Goal: Check status

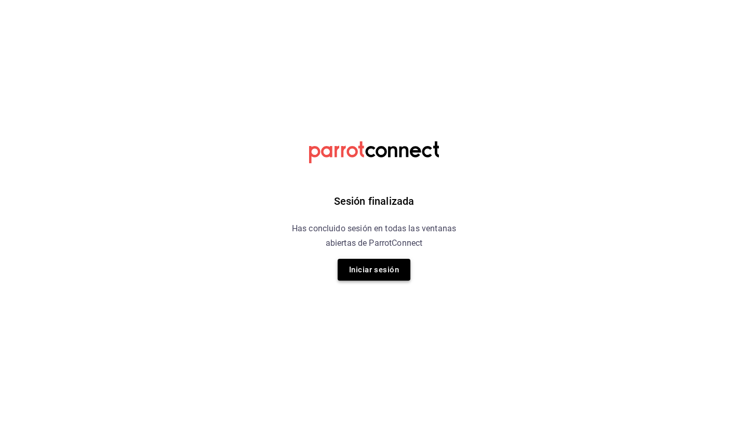
click at [375, 271] on button "Iniciar sesión" at bounding box center [373, 270] width 73 height 22
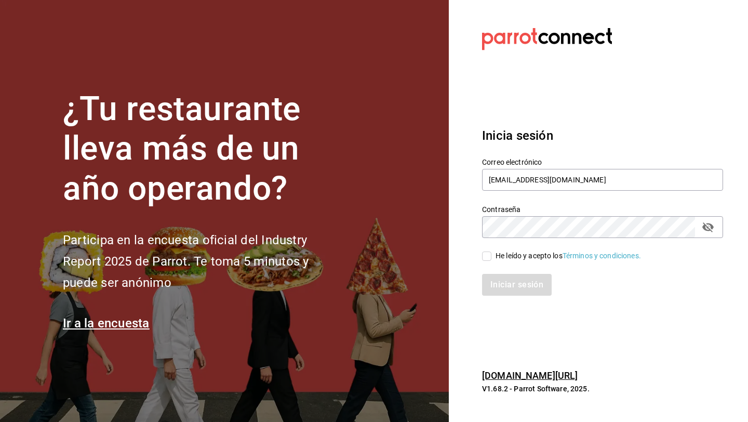
click at [487, 253] on input "He leído y acepto los Términos y condiciones." at bounding box center [486, 255] width 9 height 9
checkbox input "true"
click at [504, 300] on div "Inicia sesión Correo electrónico hola@trustjuicery.com Contraseña Contraseña He…" at bounding box center [602, 211] width 241 height 195
click at [507, 282] on button "Iniciar sesión" at bounding box center [517, 285] width 71 height 22
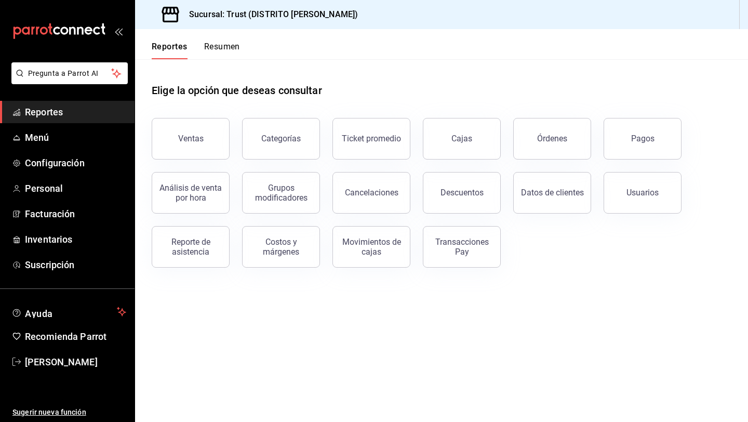
click at [212, 49] on button "Resumen" at bounding box center [222, 51] width 36 height 18
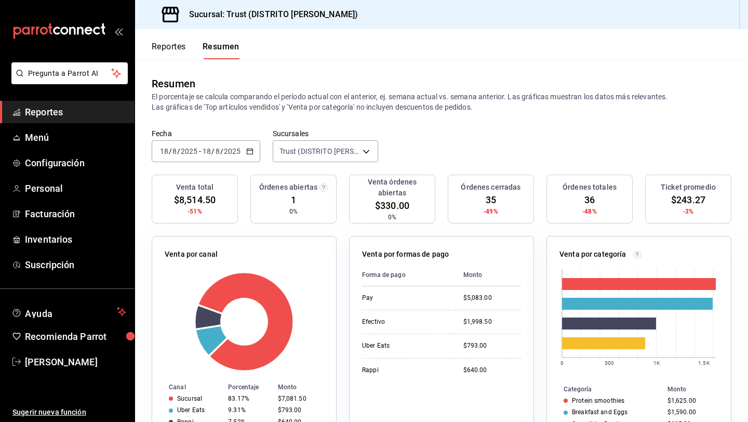
click at [242, 156] on div "[DATE] [DATE] - [DATE] [DATE]" at bounding box center [206, 151] width 109 height 22
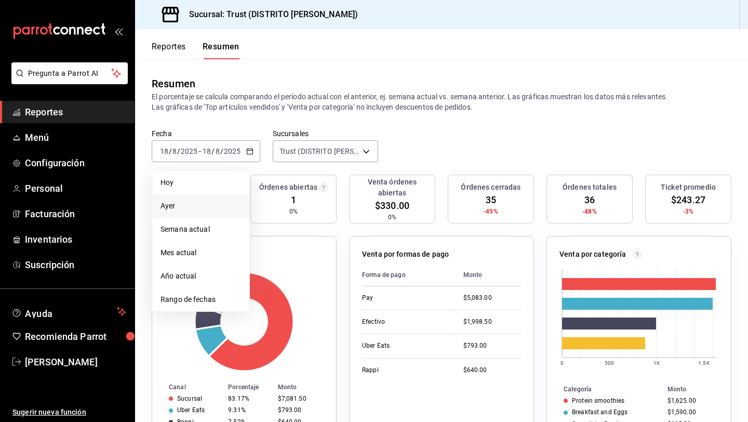
click at [202, 202] on span "Ayer" at bounding box center [200, 205] width 80 height 11
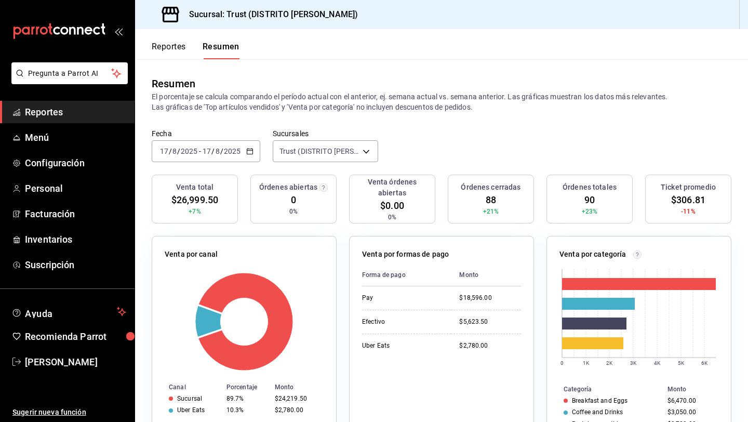
click at [250, 152] on icon "button" at bounding box center [249, 150] width 7 height 7
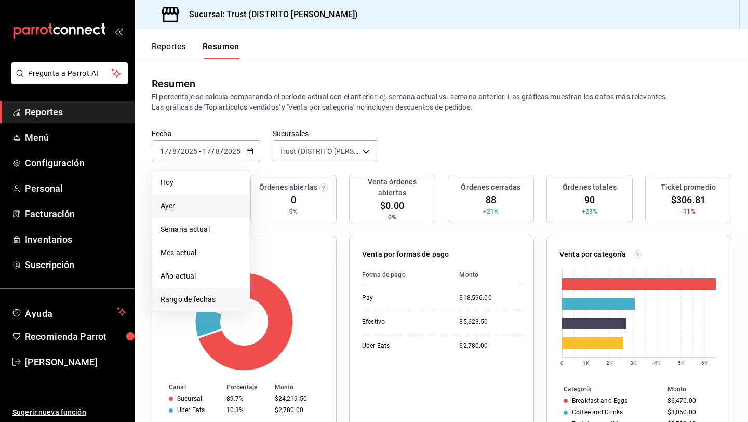
click at [213, 300] on span "Rango de fechas" at bounding box center [200, 299] width 80 height 11
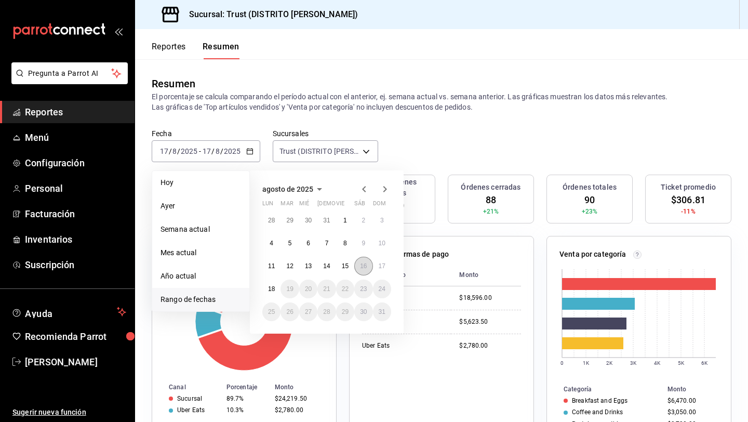
click at [361, 272] on button "16" at bounding box center [363, 265] width 18 height 19
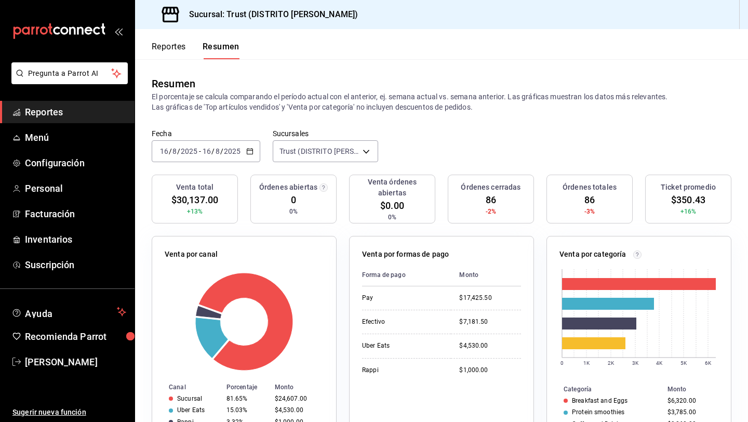
click at [244, 152] on div "[DATE] [DATE] - [DATE] [DATE]" at bounding box center [206, 151] width 109 height 22
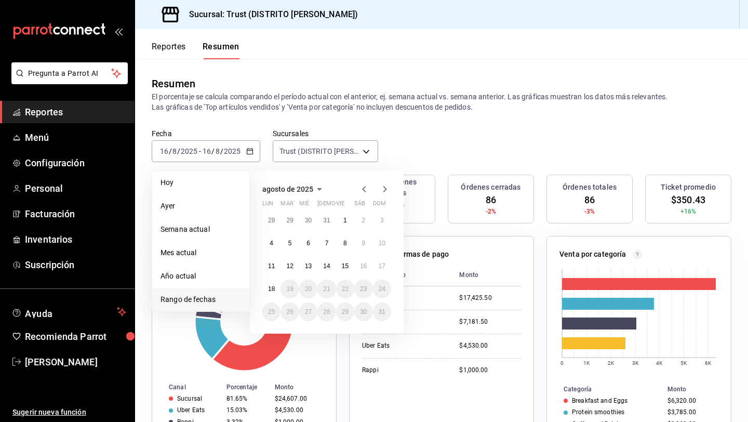
click at [376, 127] on div "Resumen El porcentaje se calcula comparando el período actual con el anterior, …" at bounding box center [441, 94] width 613 height 70
